Goal: Task Accomplishment & Management: Manage account settings

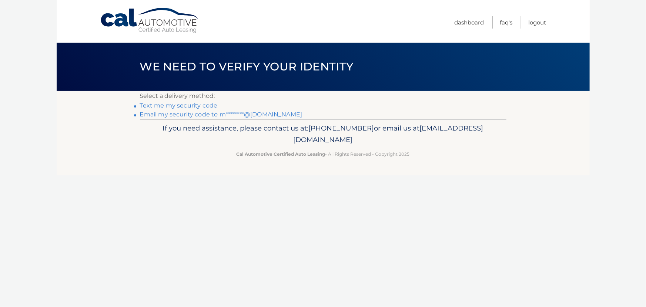
click at [295, 118] on link "Email my security code to m********@yahoo.com" at bounding box center [221, 114] width 163 height 7
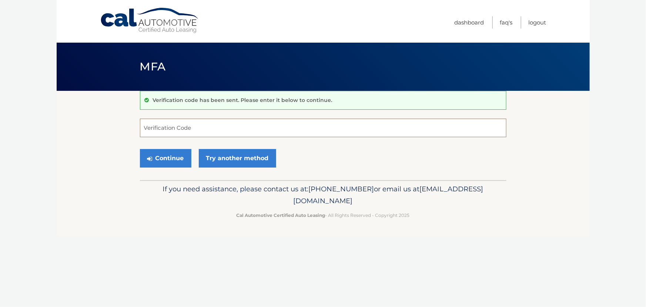
paste input "200508"
type input "200508"
click at [172, 167] on button "Continue" at bounding box center [165, 158] width 51 height 19
drag, startPoint x: 184, startPoint y: 134, endPoint x: 104, endPoint y: 128, distance: 80.9
click at [104, 128] on section "Verification code has been sent. Please enter it below to continue. 200508 Veri…" at bounding box center [323, 135] width 533 height 89
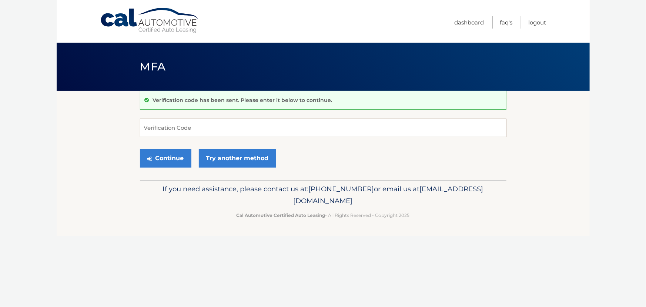
paste input "200508"
click at [171, 166] on button "Continue" at bounding box center [165, 158] width 51 height 19
type input "200508"
click at [177, 167] on button "Continue" at bounding box center [165, 158] width 51 height 19
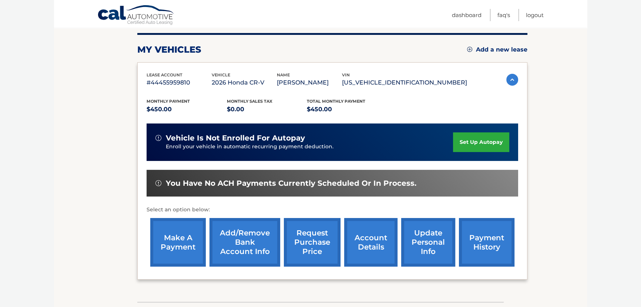
scroll to position [101, 0]
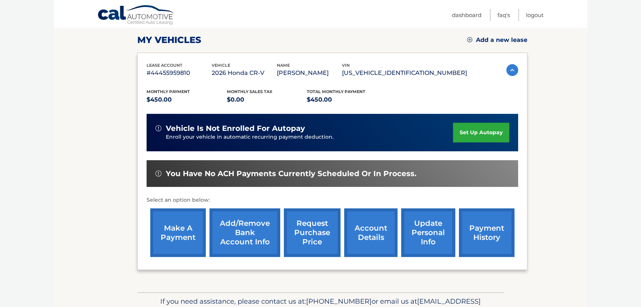
click at [477, 132] on link "set up autopay" at bounding box center [481, 133] width 56 height 20
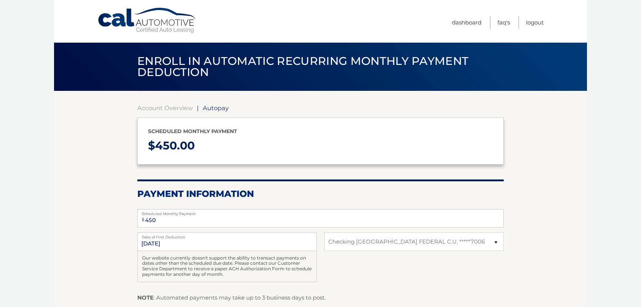
select select "YTQ4MTIwOTQtOGNhMi00ZTUzLTlkMWItMGFjMzgwMzZlOGEz"
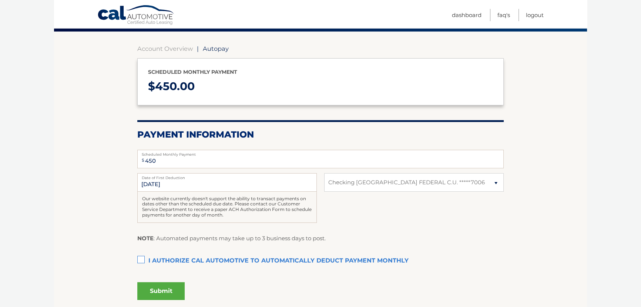
scroll to position [67, 0]
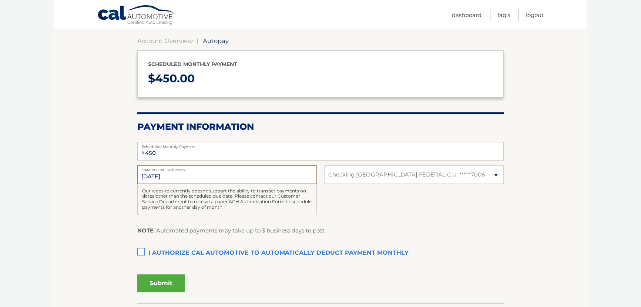
click at [150, 184] on input "10/3/2025" at bounding box center [227, 174] width 180 height 19
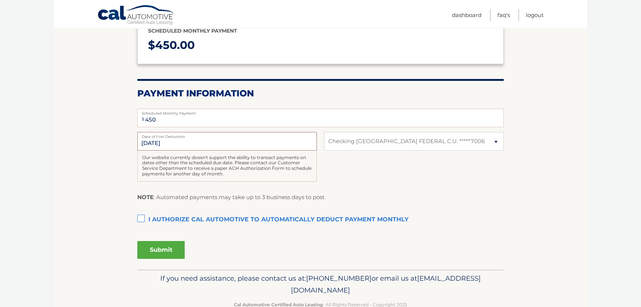
scroll to position [101, 0]
click at [141, 227] on label "I authorize cal automotive to automatically deduct payment monthly This checkbo…" at bounding box center [320, 219] width 367 height 15
click at [0, 0] on input "I authorize cal automotive to automatically deduct payment monthly This checkbo…" at bounding box center [0, 0] width 0 height 0
click at [140, 227] on label "I authorize cal automotive to automatically deduct payment monthly This checkbo…" at bounding box center [320, 219] width 367 height 15
click at [0, 0] on input "I authorize cal automotive to automatically deduct payment monthly This checkbo…" at bounding box center [0, 0] width 0 height 0
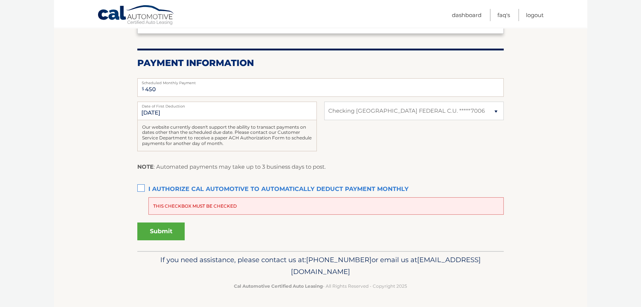
scroll to position [170, 0]
click at [158, 101] on input "10/3/2025" at bounding box center [227, 110] width 180 height 19
click at [170, 101] on input "10/3/2025" at bounding box center [227, 110] width 180 height 19
click at [172, 101] on input "10/3/2025" at bounding box center [227, 110] width 180 height 19
click at [174, 229] on button "Submit" at bounding box center [160, 231] width 47 height 18
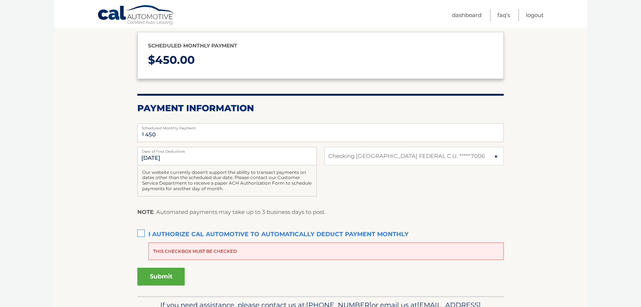
scroll to position [134, 0]
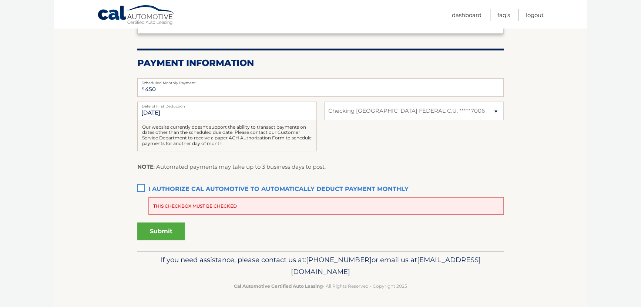
click at [142, 197] on label "I authorize cal automotive to automatically deduct payment monthly This checkbo…" at bounding box center [320, 189] width 367 height 15
click at [0, 0] on input "I authorize cal automotive to automatically deduct payment monthly This checkbo…" at bounding box center [0, 0] width 0 height 0
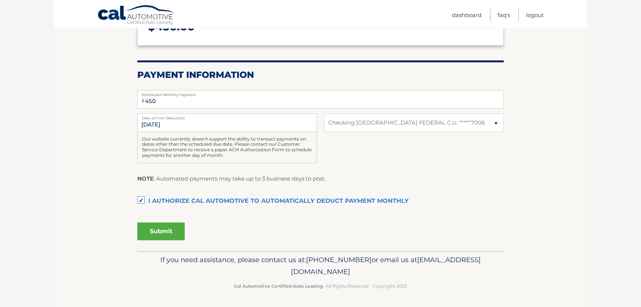
scroll to position [157, 0]
click at [143, 194] on label "I authorize cal automotive to automatically deduct payment monthly This checkbo…" at bounding box center [320, 201] width 367 height 15
click at [0, 0] on input "I authorize cal automotive to automatically deduct payment monthly This checkbo…" at bounding box center [0, 0] width 0 height 0
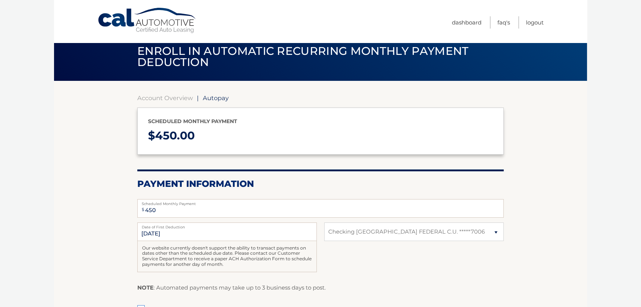
scroll to position [0, 0]
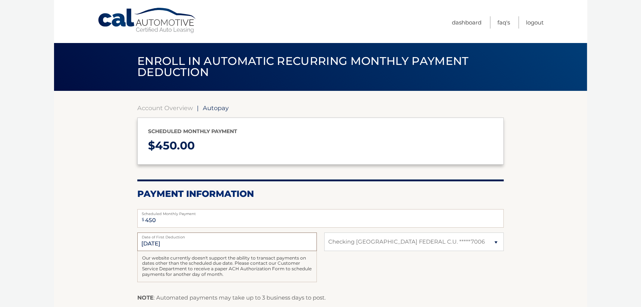
click at [184, 251] on input "10/3/2025" at bounding box center [227, 241] width 180 height 19
click at [219, 107] on span "Autopay" at bounding box center [216, 107] width 26 height 7
click at [163, 23] on link "Cal Automotive" at bounding box center [147, 20] width 100 height 26
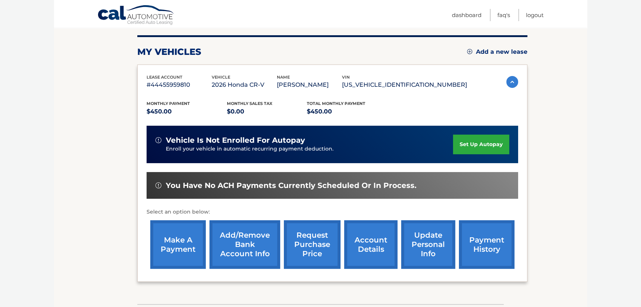
scroll to position [101, 0]
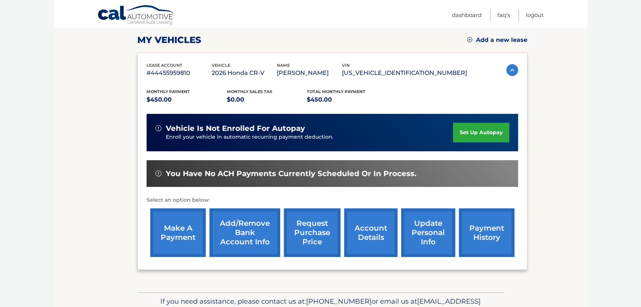
click at [176, 235] on link "make a payment" at bounding box center [178, 232] width 56 height 49
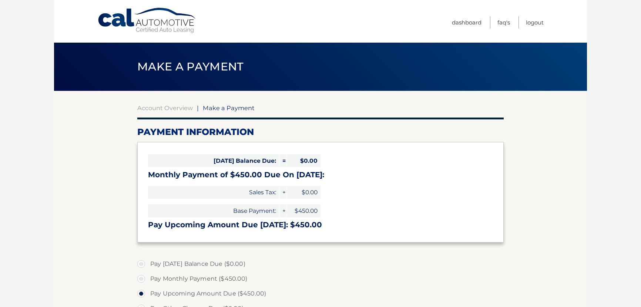
select select "YTQ4MTIwOTQtOGNhMi00ZTUzLTlkMWItMGFjMzgwMzZlOGEz"
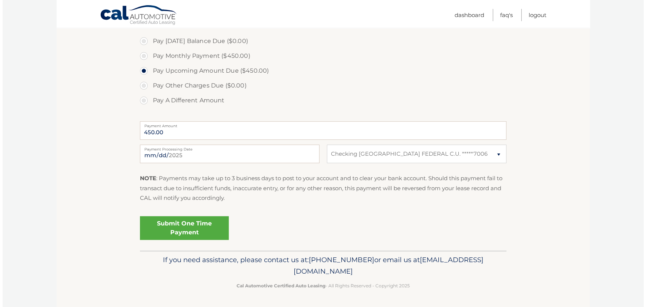
scroll to position [267, 0]
click at [197, 227] on link "Submit One Time Payment" at bounding box center [181, 228] width 89 height 24
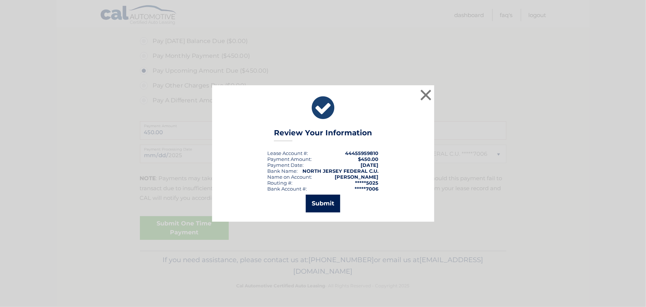
click at [315, 211] on button "Submit" at bounding box center [323, 203] width 34 height 18
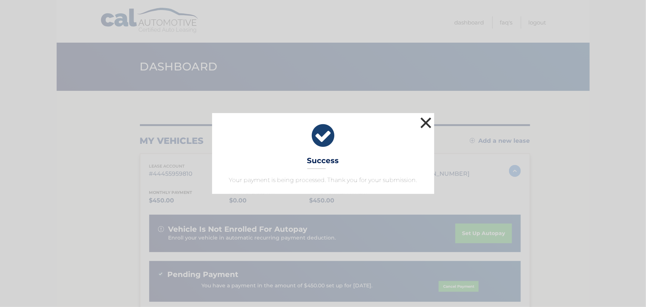
click at [427, 115] on button "×" at bounding box center [426, 122] width 15 height 15
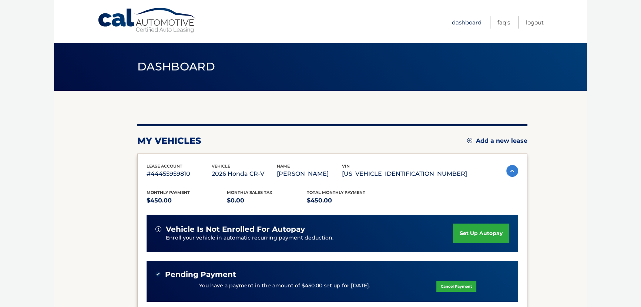
click at [452, 19] on link "Dashboard" at bounding box center [467, 22] width 30 height 12
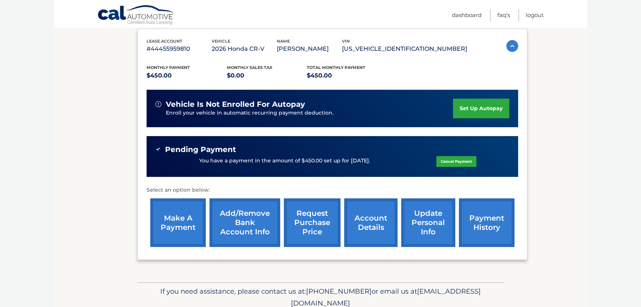
scroll to position [134, 0]
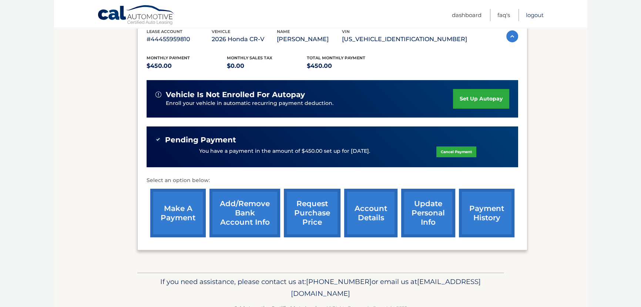
click at [538, 15] on link "Logout" at bounding box center [535, 15] width 18 height 12
